Goal: Task Accomplishment & Management: Use online tool/utility

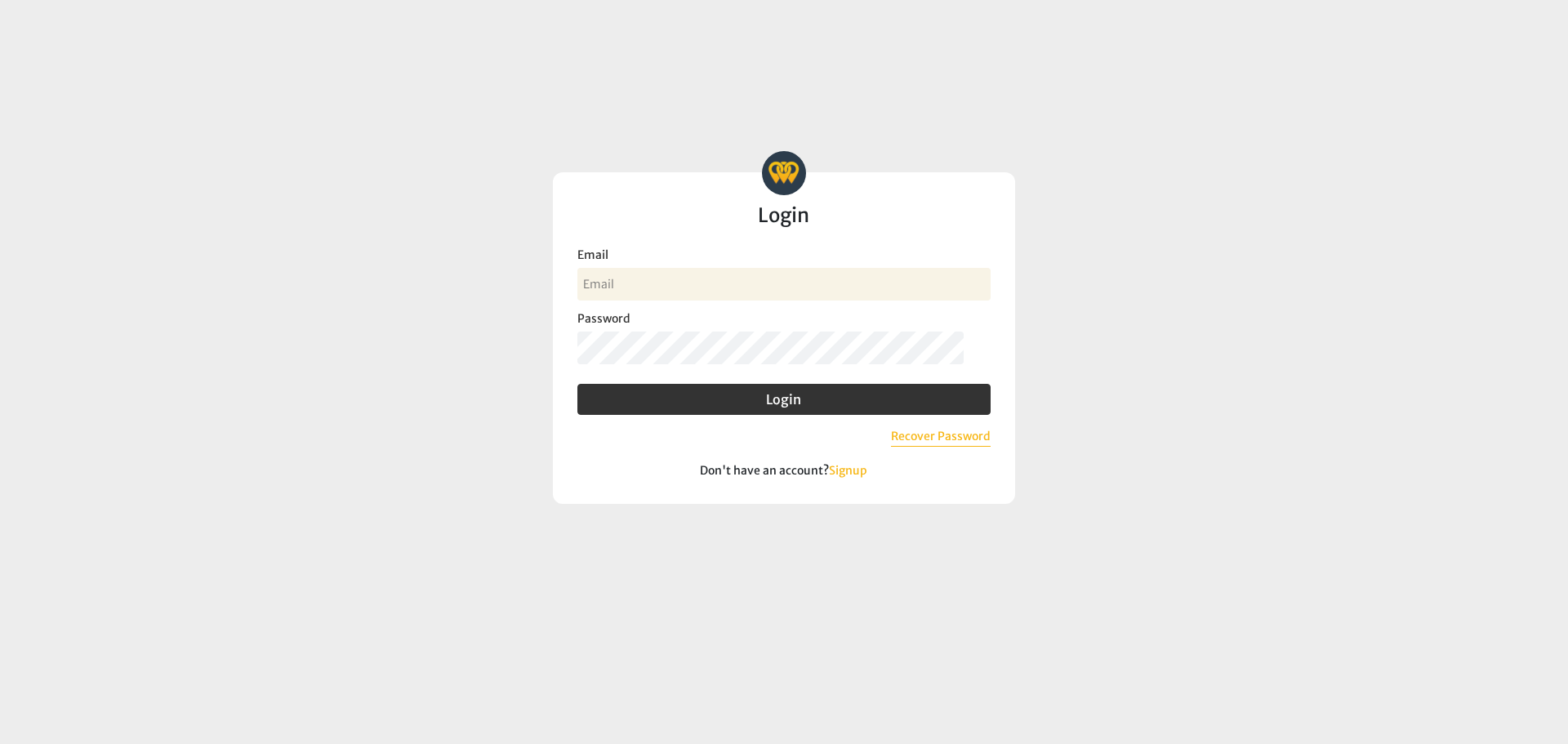
drag, startPoint x: 664, startPoint y: 288, endPoint x: 663, endPoint y: 317, distance: 29.0
click at [664, 288] on input "Email" at bounding box center [784, 284] width 414 height 33
type input "[PERSON_NAME][EMAIL_ADDRESS][DOMAIN_NAME]"
click at [578, 384] on button "Login" at bounding box center [784, 399] width 414 height 31
click at [690, 270] on input "Email" at bounding box center [784, 284] width 414 height 33
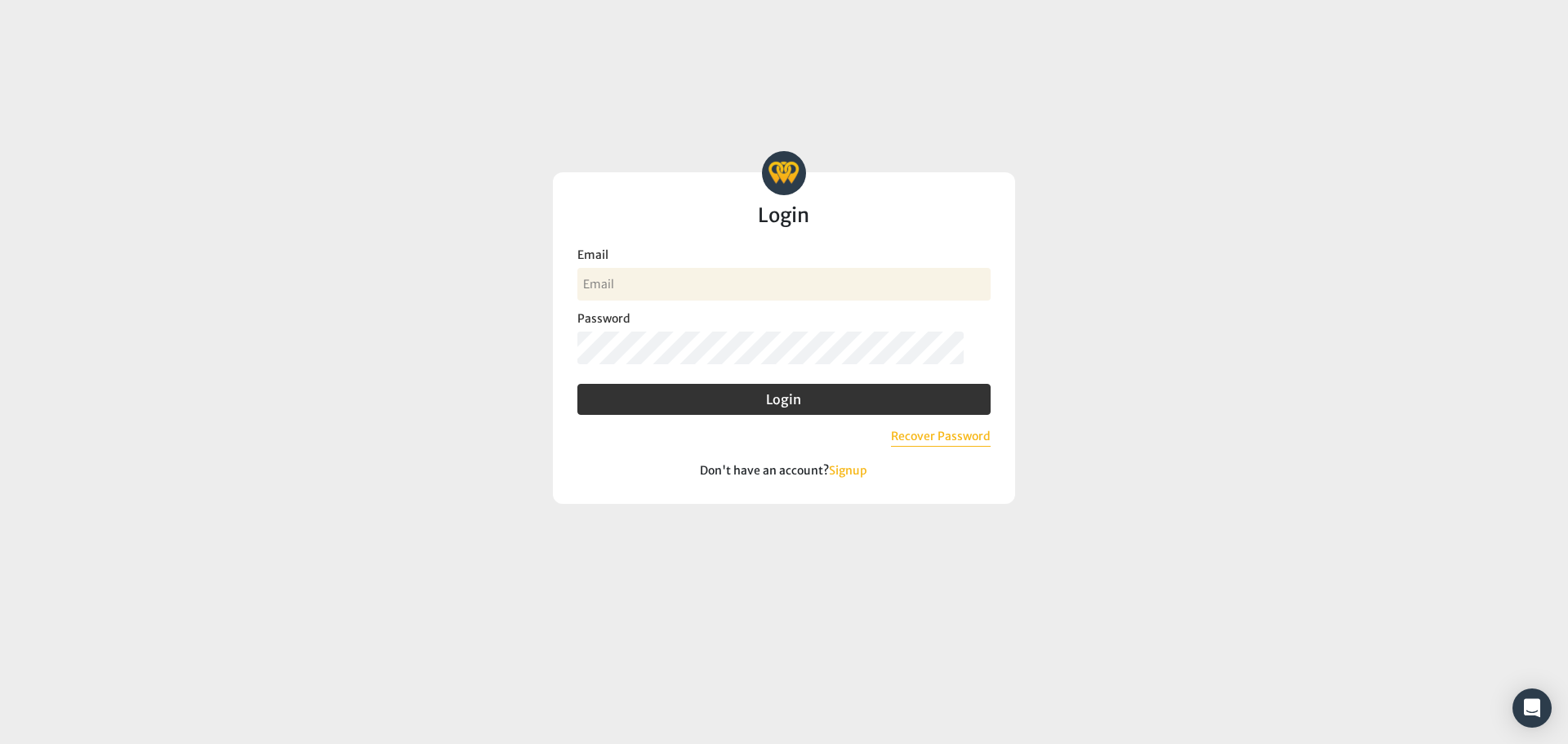
type input "[PERSON_NAME][EMAIL_ADDRESS][DOMAIN_NAME]"
click at [578, 384] on button "Login" at bounding box center [784, 399] width 414 height 31
